Goal: Complete application form: Complete application form

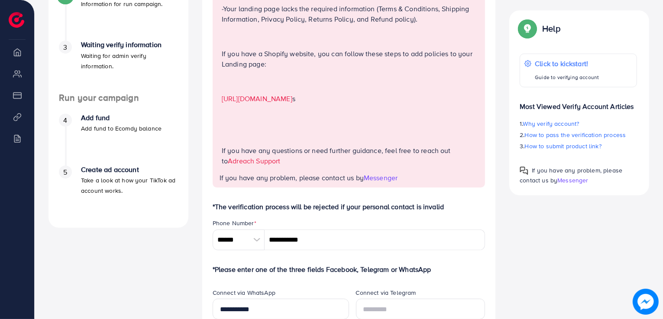
scroll to position [303, 0]
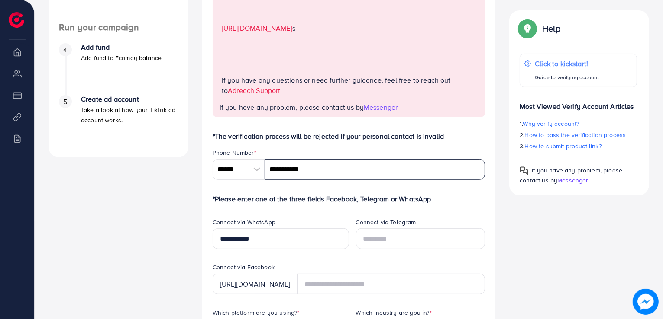
click at [316, 171] on input "**********" at bounding box center [374, 169] width 221 height 21
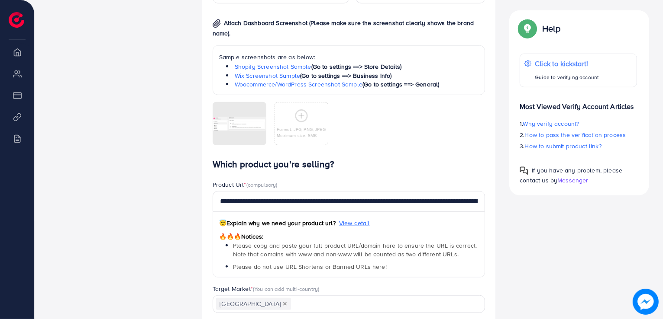
scroll to position [693, 0]
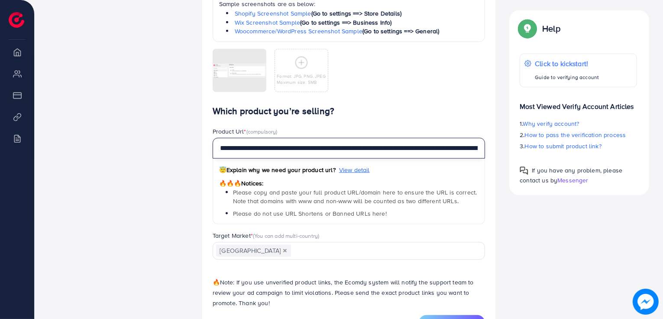
click at [478, 149] on input "**********" at bounding box center [349, 148] width 273 height 21
click at [467, 146] on input "**********" at bounding box center [349, 148] width 273 height 21
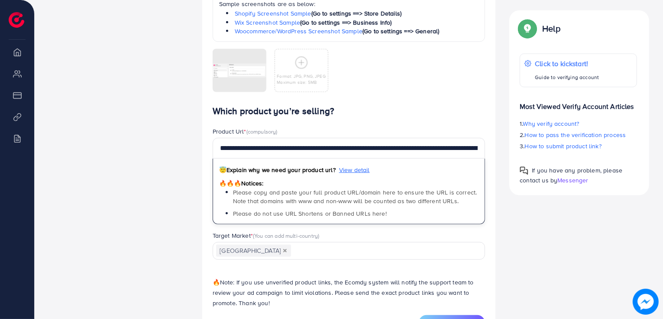
click at [395, 101] on div "Which platform are you using? * Shopify Loading... Which industry are you in? *…" at bounding box center [349, 12] width 287 height 187
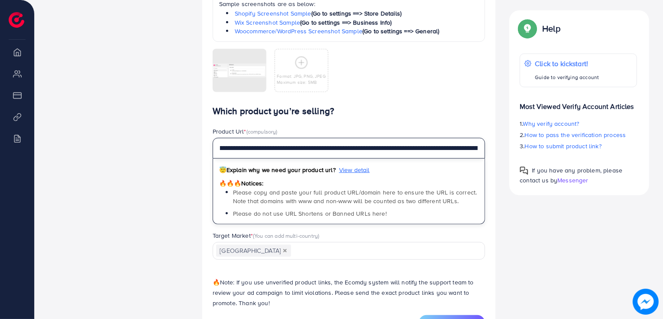
scroll to position [0, 119]
drag, startPoint x: 216, startPoint y: 149, endPoint x: 490, endPoint y: 161, distance: 273.8
click at [490, 161] on div "**********" at bounding box center [349, 179] width 287 height 104
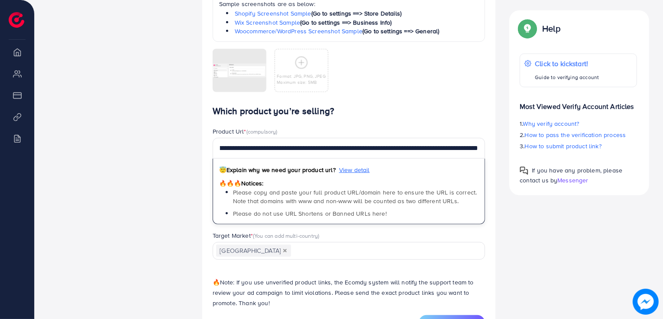
click at [407, 102] on div "Which platform are you using? * Shopify Loading... Which industry are you in? *…" at bounding box center [349, 12] width 287 height 187
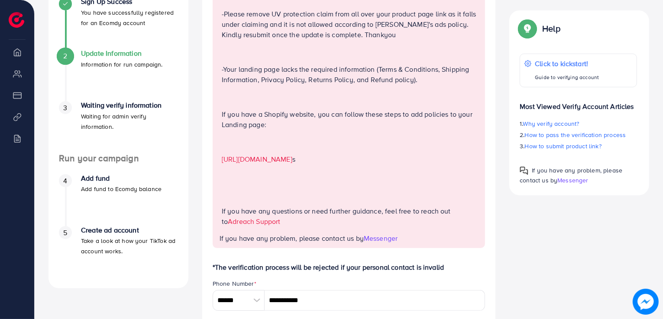
scroll to position [173, 0]
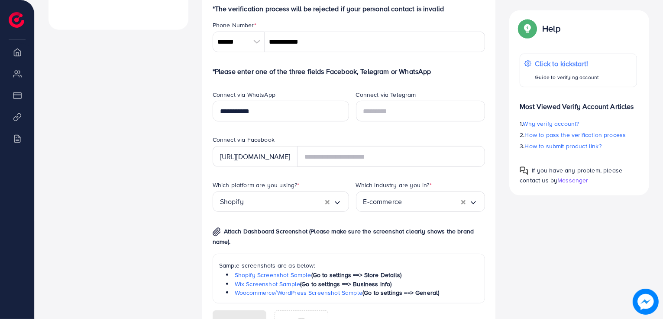
scroll to position [433, 0]
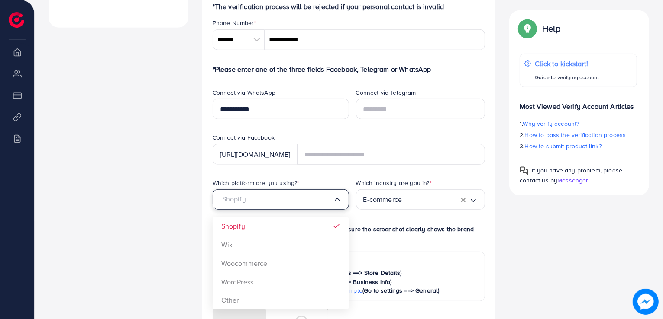
click at [315, 203] on input "Search for option" at bounding box center [276, 199] width 113 height 13
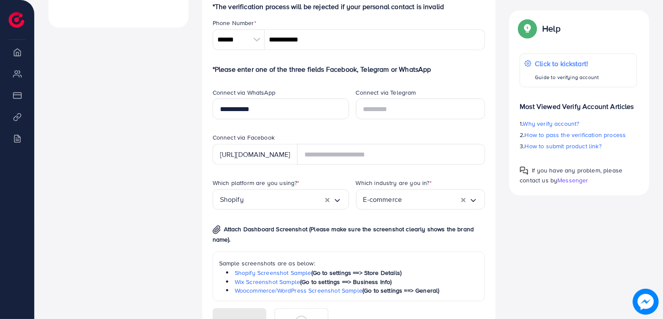
click at [284, 228] on div "Which platform are you using? * Shopify Loading... Shopify Wix Woocommerce Word…" at bounding box center [349, 272] width 287 height 187
click at [388, 203] on div "E-commerce" at bounding box center [412, 199] width 98 height 13
click at [384, 225] on div "Which platform are you using? * Shopify Loading... Which industry are you in? *…" at bounding box center [349, 272] width 287 height 187
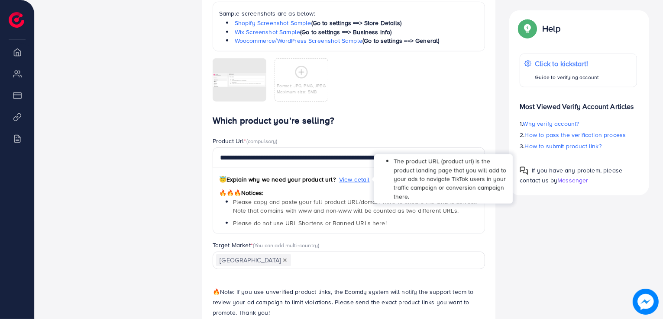
scroll to position [728, 0]
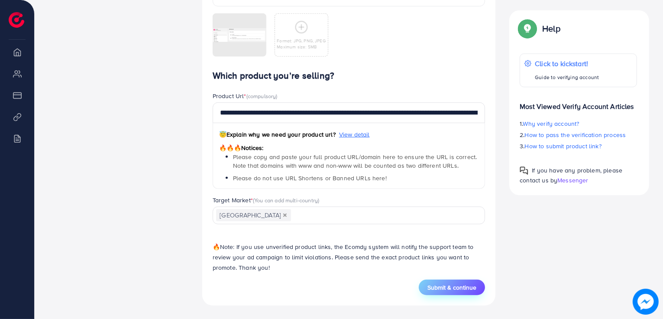
click at [444, 284] on span "Submit & continue" at bounding box center [451, 288] width 49 height 9
click at [535, 28] on h5 "This product URL has existed, update a new product URL" at bounding box center [575, 27] width 132 height 23
click at [499, 22] on icon at bounding box center [497, 22] width 6 height 6
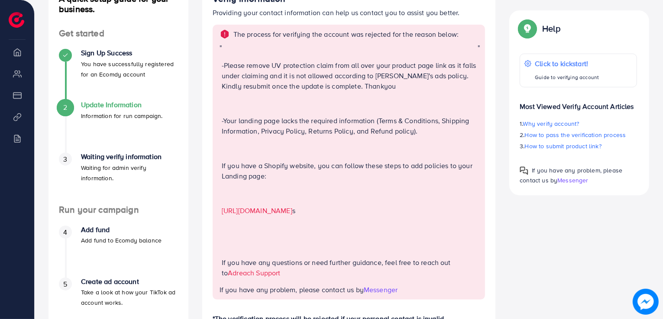
scroll to position [122, 0]
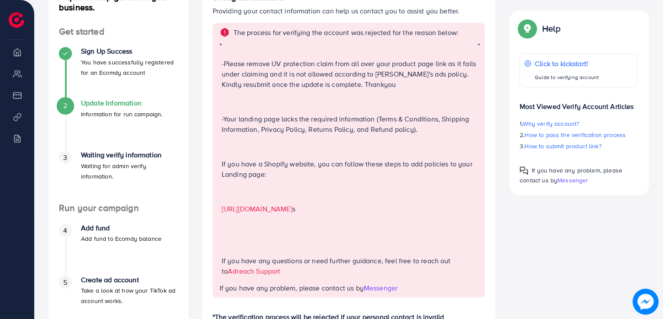
click at [118, 159] on h4 "Waiting verify information" at bounding box center [129, 155] width 97 height 8
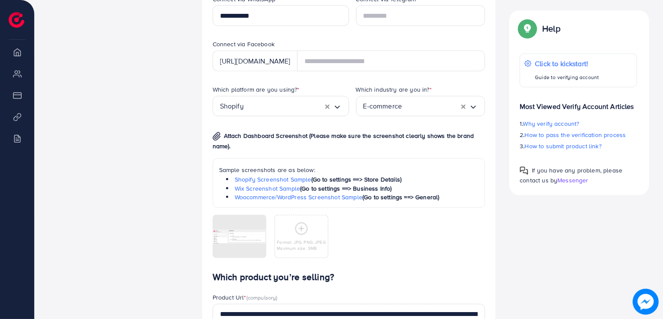
scroll to position [512, 0]
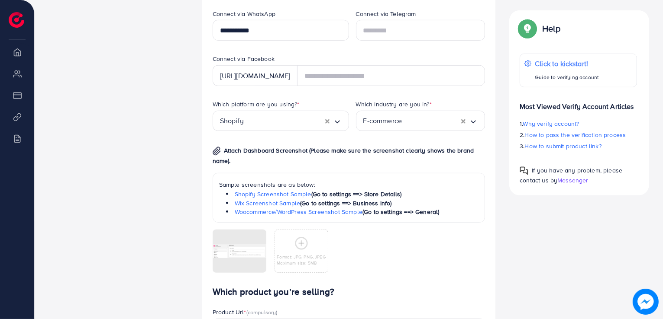
click at [227, 148] on span "Attach Dashboard Screenshot (Please make sure the screenshot clearly shows the …" at bounding box center [343, 155] width 261 height 19
drag, startPoint x: 229, startPoint y: 148, endPoint x: 245, endPoint y: 148, distance: 16.0
click at [242, 148] on span "Attach Dashboard Screenshot (Please make sure the screenshot clearly shows the …" at bounding box center [343, 155] width 261 height 19
drag, startPoint x: 285, startPoint y: 160, endPoint x: 290, endPoint y: 162, distance: 5.2
click at [286, 160] on p "Attach Dashboard Screenshot (Please make sure the screenshot clearly shows the …" at bounding box center [349, 155] width 273 height 21
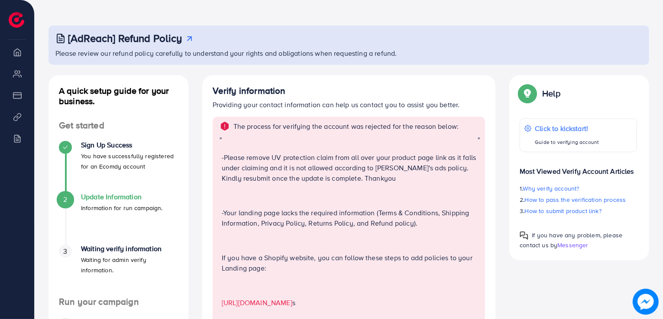
scroll to position [43, 0]
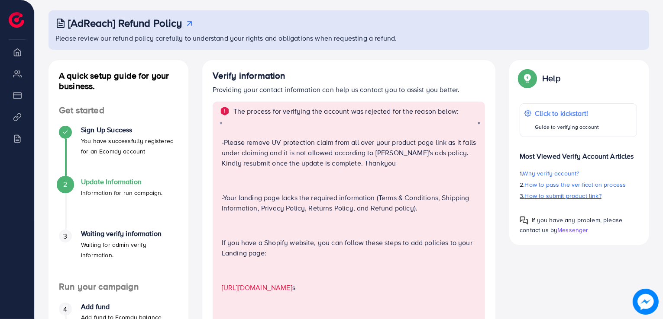
click at [563, 199] on span "How to submit product link?" at bounding box center [563, 196] width 77 height 9
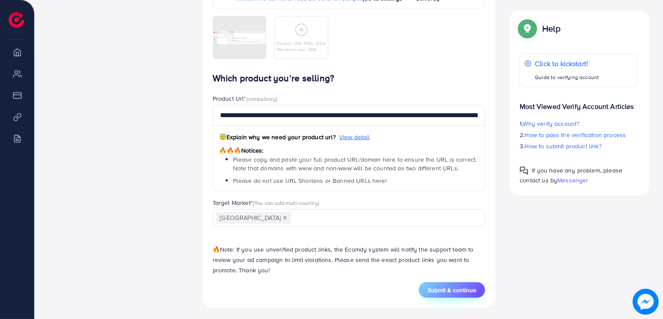
scroll to position [728, 0]
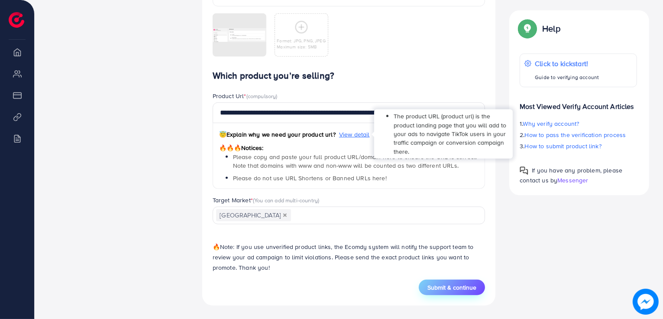
click at [355, 135] on span "View detail" at bounding box center [354, 134] width 31 height 9
click at [355, 130] on span "View detail" at bounding box center [354, 134] width 31 height 9
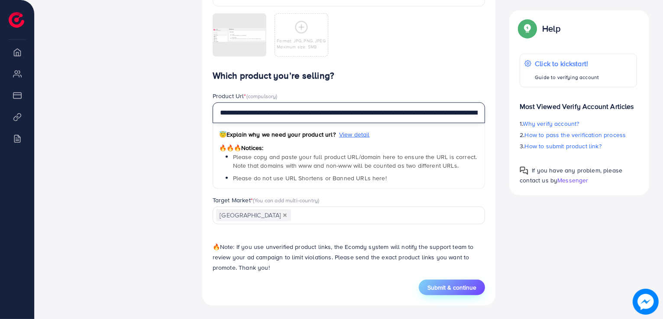
click at [313, 115] on input "**********" at bounding box center [349, 113] width 273 height 21
drag, startPoint x: 327, startPoint y: 110, endPoint x: 290, endPoint y: 119, distance: 38.3
click at [290, 119] on input "**********" at bounding box center [349, 113] width 273 height 21
click at [446, 114] on input "**********" at bounding box center [349, 113] width 273 height 21
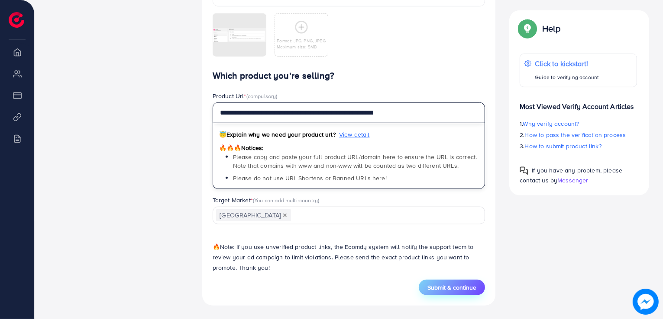
click at [447, 113] on input "**********" at bounding box center [349, 113] width 273 height 21
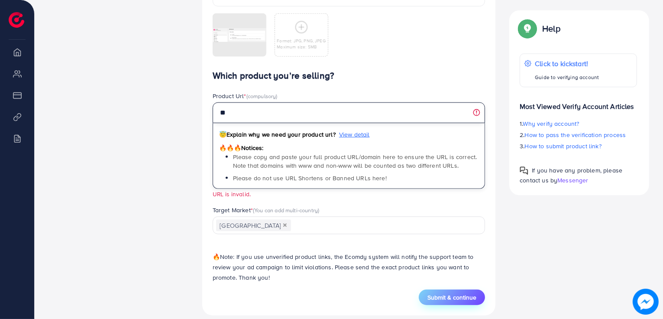
type input "*"
paste input "**********"
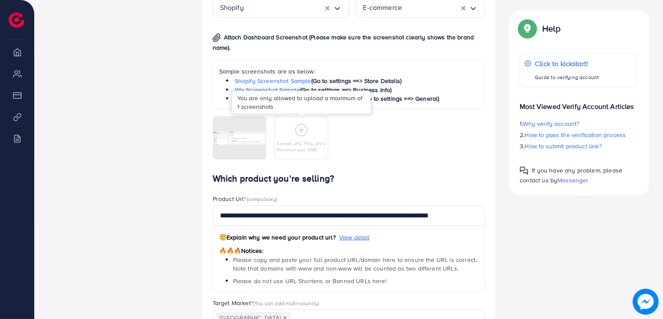
scroll to position [641, 0]
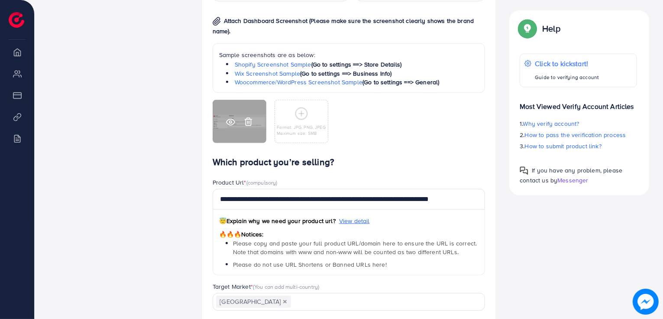
click at [231, 122] on icon at bounding box center [230, 122] width 9 height 9
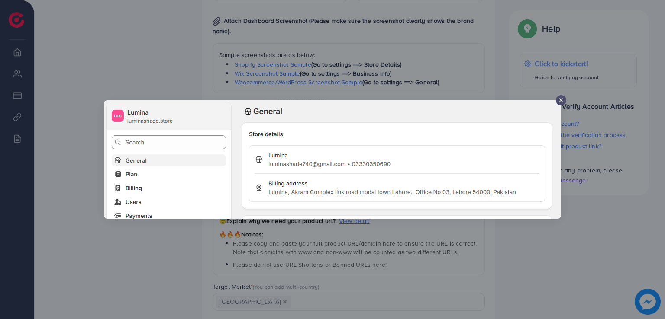
click at [560, 98] on icon at bounding box center [561, 100] width 7 height 7
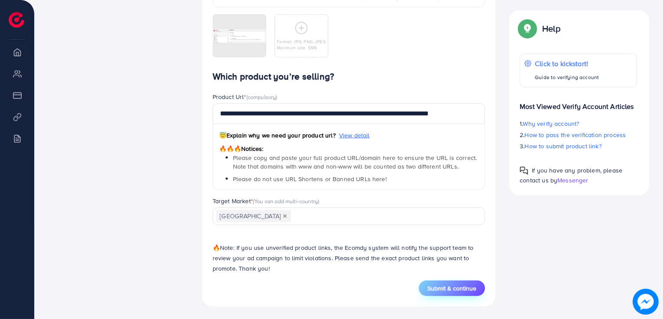
scroll to position [728, 0]
click at [454, 288] on span "Submit & continue" at bounding box center [451, 288] width 49 height 9
type input "**********"
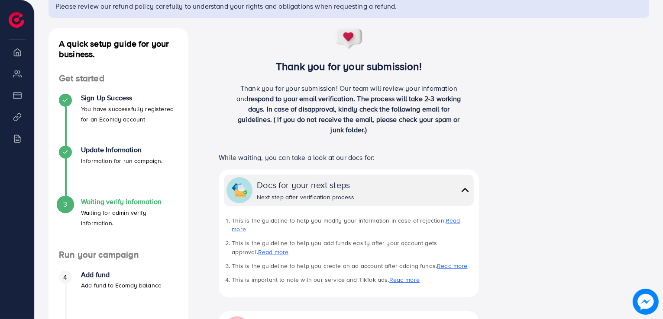
scroll to position [87, 0]
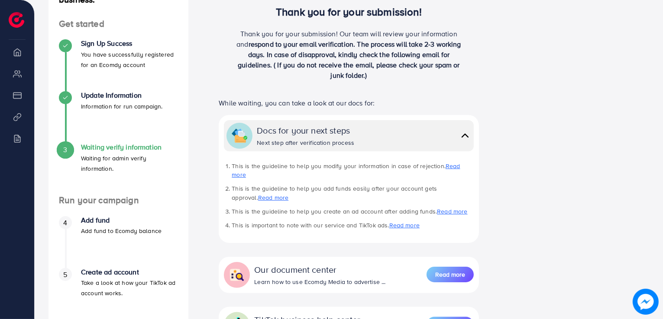
scroll to position [216, 0]
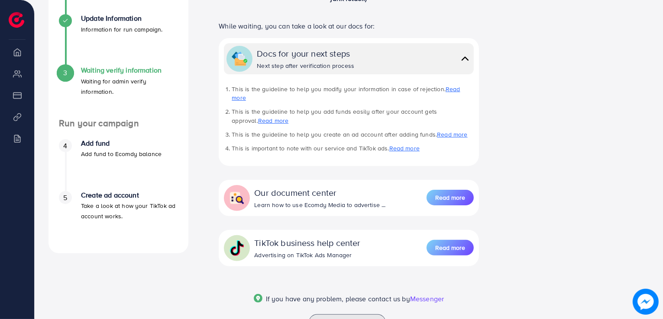
scroll to position [234, 0]
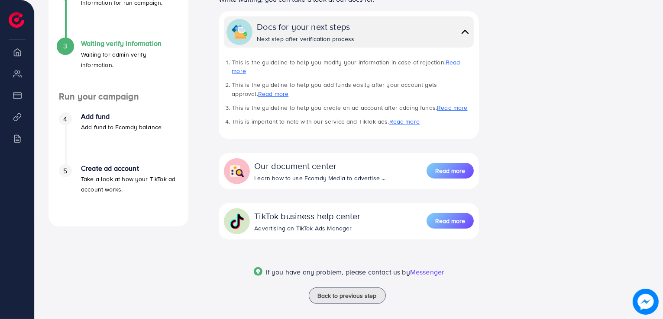
click at [642, 301] on img at bounding box center [645, 302] width 26 height 26
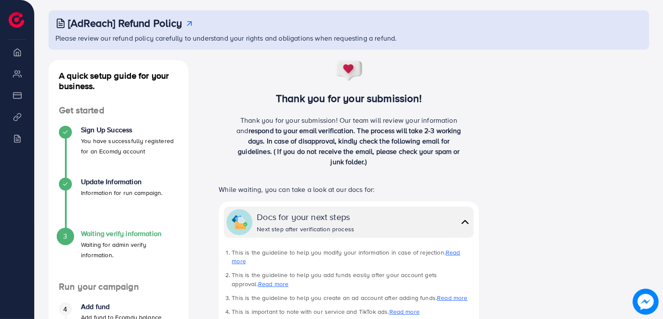
scroll to position [87, 0]
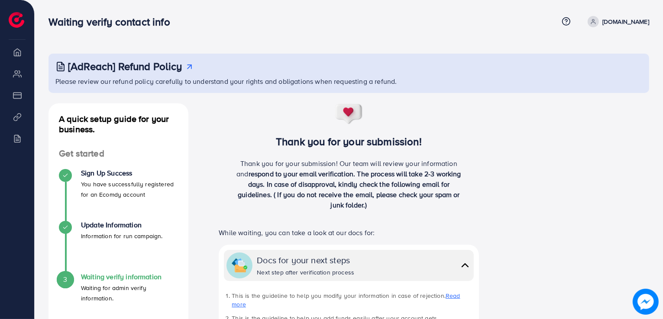
click at [645, 297] on img at bounding box center [645, 302] width 26 height 26
click at [183, 68] on div "[AdReach] Refund Policy" at bounding box center [349, 66] width 588 height 13
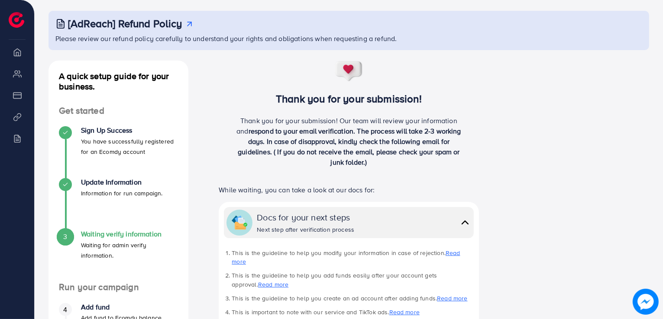
scroll to position [43, 0]
